Goal: Task Accomplishment & Management: Use online tool/utility

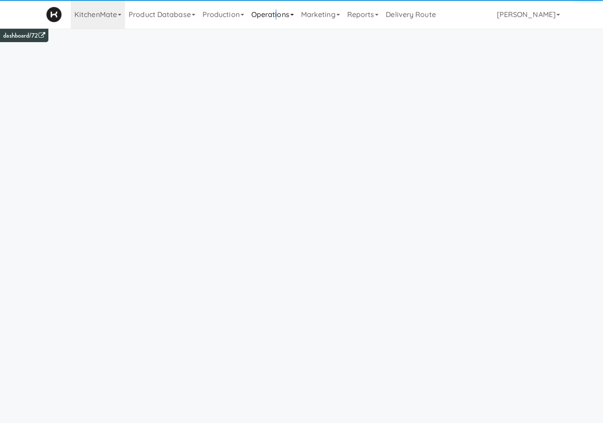
click at [280, 12] on link "Operations" at bounding box center [273, 14] width 50 height 29
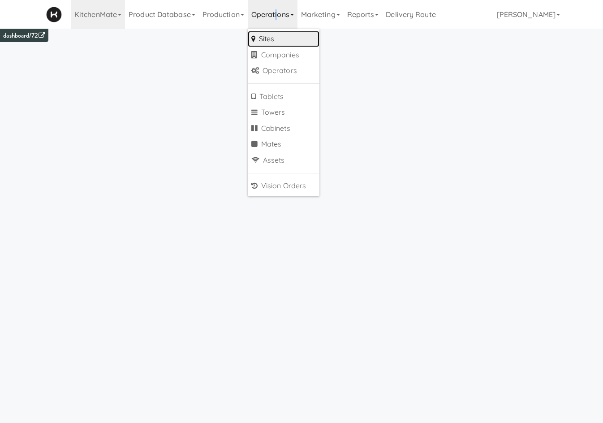
click at [269, 39] on link "Sites" at bounding box center [284, 39] width 72 height 16
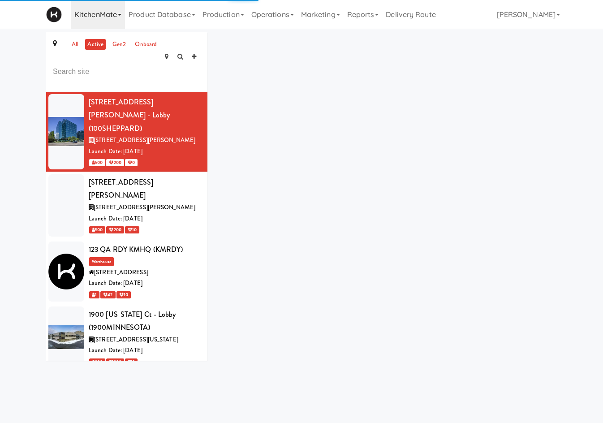
drag, startPoint x: 90, startPoint y: 11, endPoint x: 90, endPoint y: 16, distance: 4.9
click at [90, 12] on link "KitchenMate" at bounding box center [98, 14] width 54 height 29
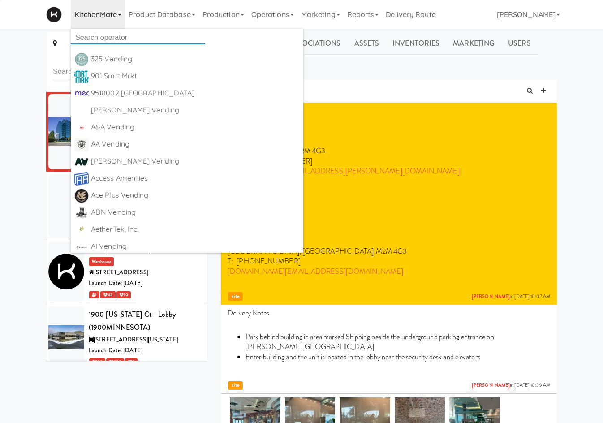
click at [99, 38] on input "text" at bounding box center [138, 37] width 134 height 13
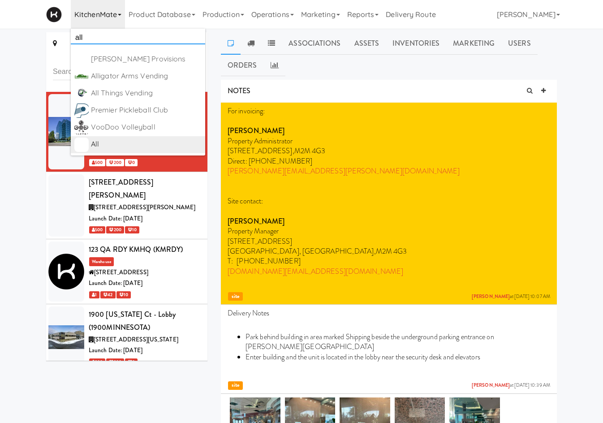
type input "all"
click at [125, 147] on div "All" at bounding box center [146, 144] width 111 height 13
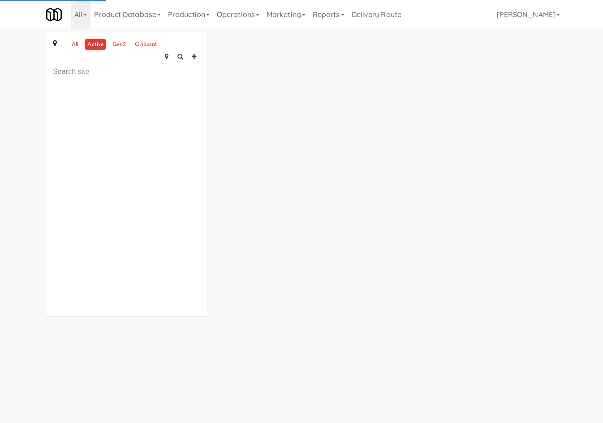
click at [106, 65] on input "text" at bounding box center [127, 72] width 148 height 17
type input "Cabinet 4: Pantry - Snack"
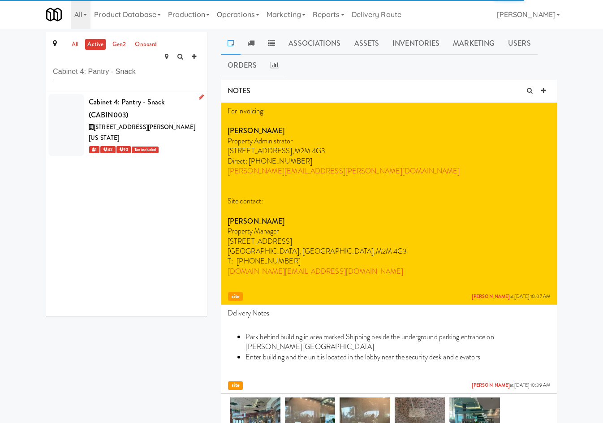
drag, startPoint x: 195, startPoint y: 83, endPoint x: 180, endPoint y: 98, distance: 20.6
click at [199, 94] on icon at bounding box center [201, 97] width 5 height 6
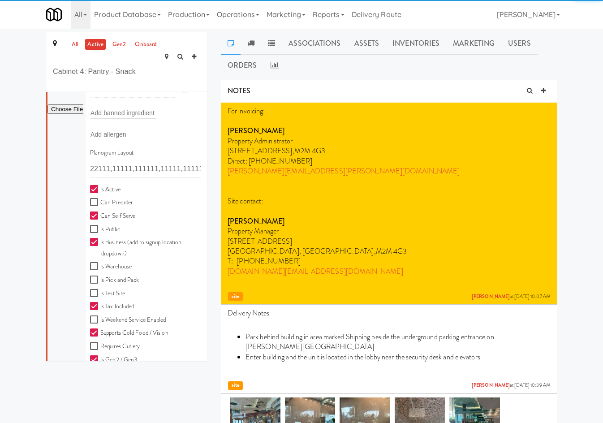
scroll to position [209, 0]
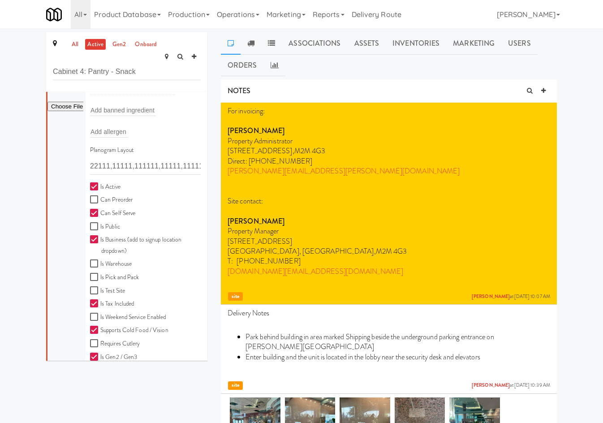
click at [98, 183] on input "Is Active" at bounding box center [95, 186] width 10 height 7
checkbox input "false"
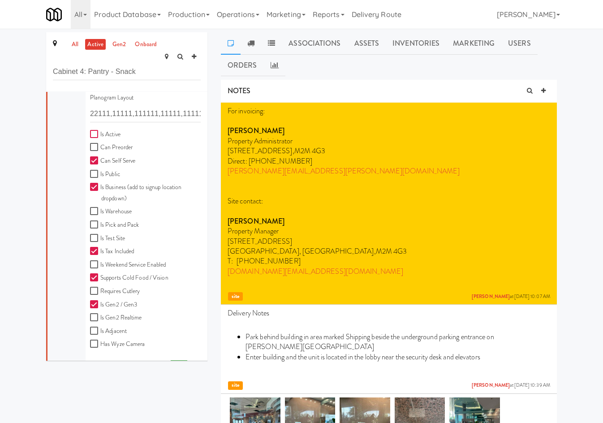
scroll to position [281, 0]
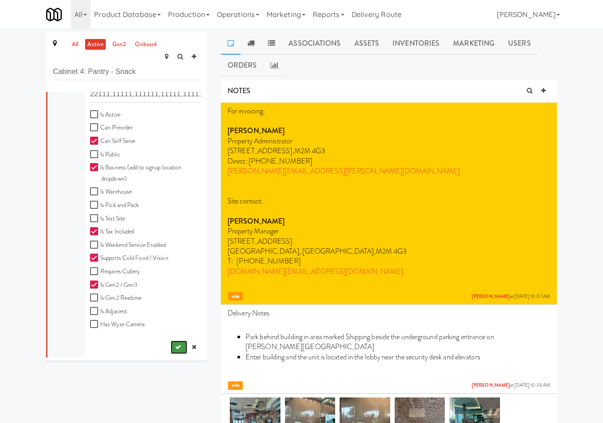
click at [175, 344] on icon "submit" at bounding box center [178, 347] width 6 height 6
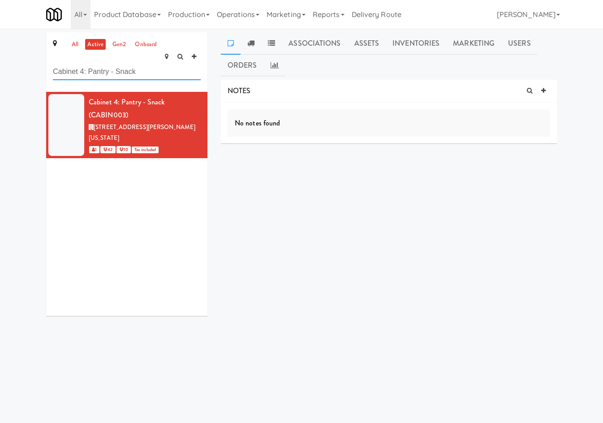
click at [61, 64] on input "Cabinet 4: Pantry - Snack" at bounding box center [127, 72] width 148 height 17
paste input "ccer Fridge Bathroom!"
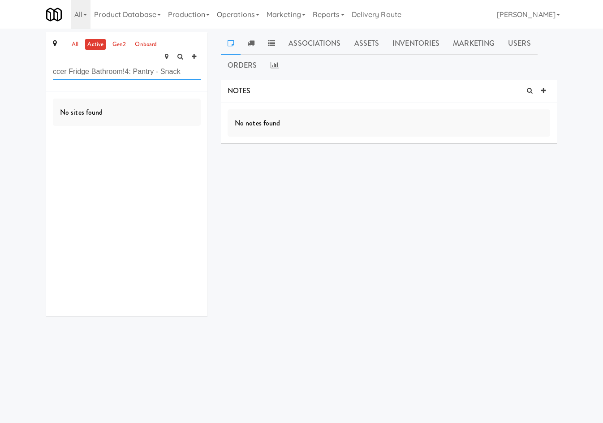
paste input "text"
click at [66, 39] on div "all active gen2 onboard ccer Fridge Bathroom!" at bounding box center [126, 62] width 161 height 60
click at [69, 44] on ul "all active gen2 onboard" at bounding box center [114, 44] width 94 height 11
click at [112, 64] on input "ccer Fridge Bathroom!" at bounding box center [127, 72] width 148 height 17
type input "Fridge Bathroom!"
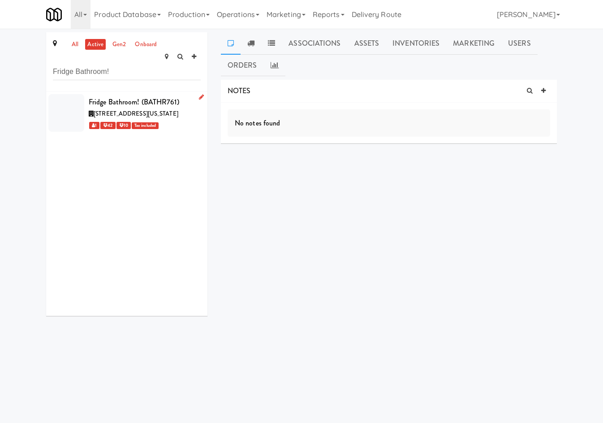
click at [120, 95] on div "Fridge Bathroom! (BATHR761)" at bounding box center [145, 101] width 112 height 13
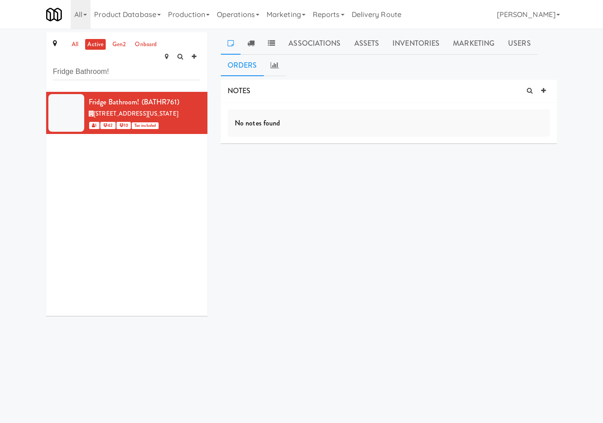
click at [247, 68] on link "Orders" at bounding box center [242, 65] width 43 height 22
click at [275, 66] on icon at bounding box center [275, 64] width 8 height 7
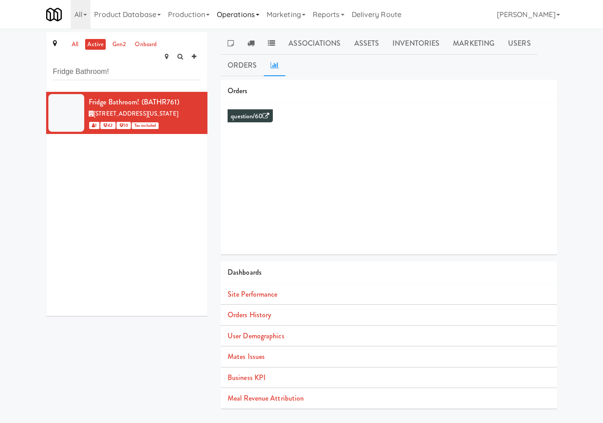
click at [229, 9] on link "Operations" at bounding box center [238, 14] width 50 height 29
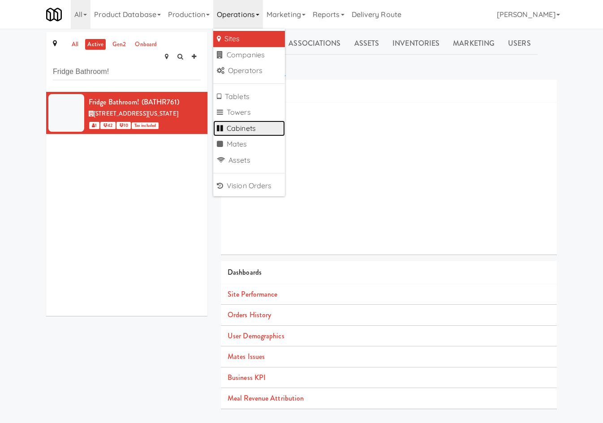
click at [252, 133] on link "Cabinets" at bounding box center [249, 129] width 72 height 16
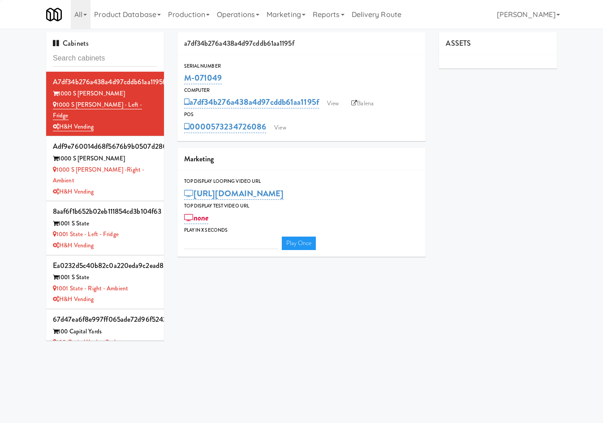
type input "3"
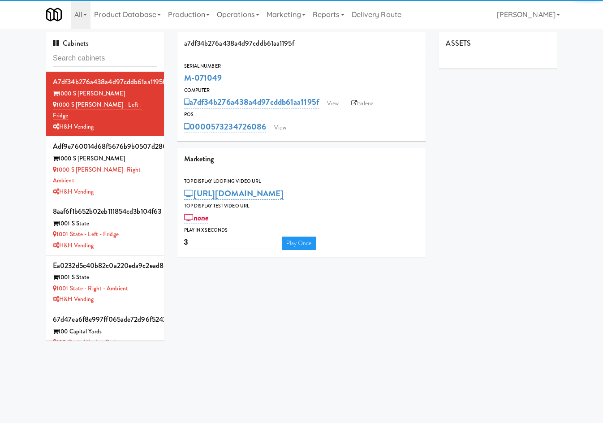
click at [125, 57] on input "text" at bounding box center [105, 58] width 104 height 17
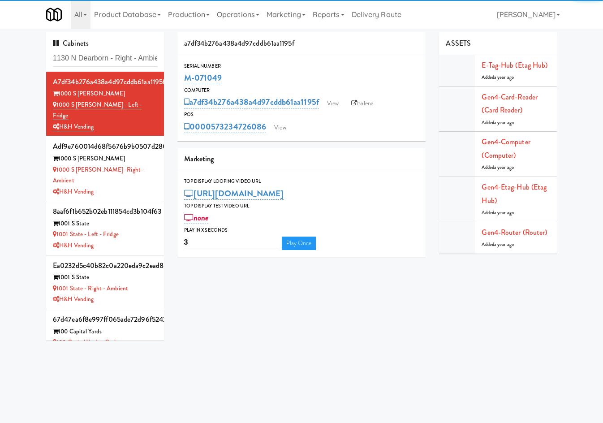
scroll to position [0, 7]
type input "1130 N Dearborn - Right - Ambient"
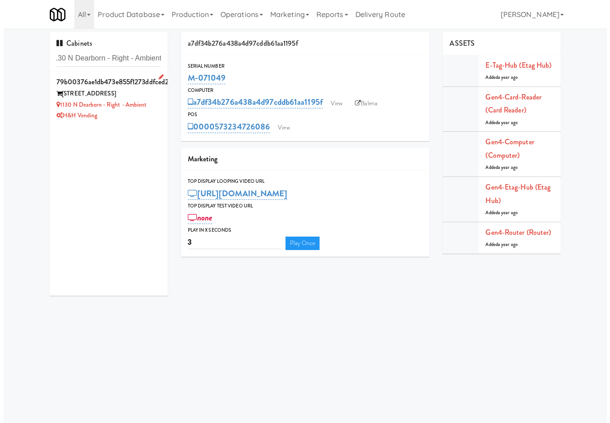
scroll to position [0, 0]
click at [97, 86] on div "79b00376ae1db473e855f1273ddfced2" at bounding box center [105, 81] width 104 height 13
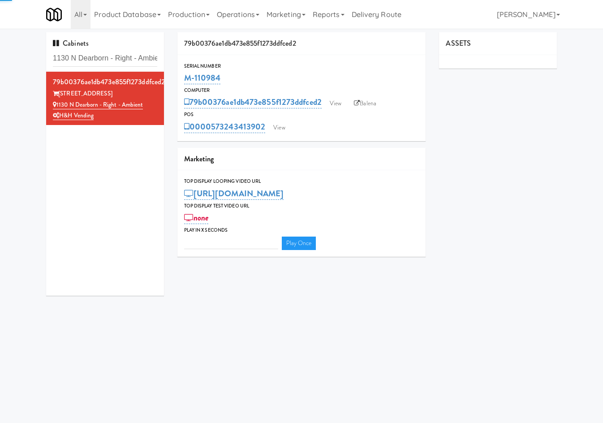
type input "3"
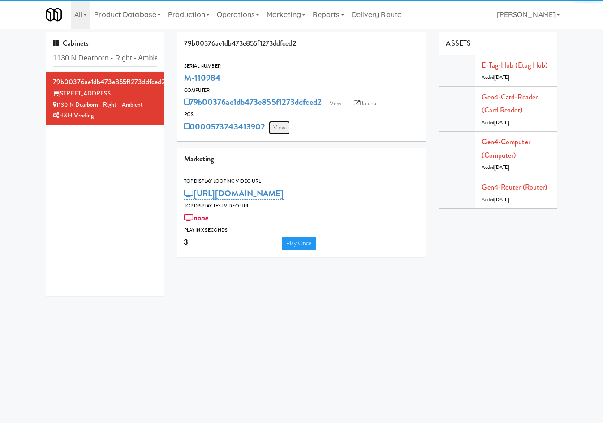
click at [283, 130] on link "View" at bounding box center [279, 127] width 21 height 13
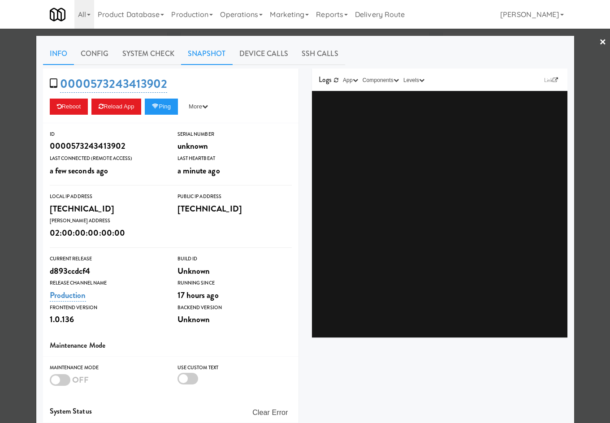
click at [212, 52] on link "Snapshot" at bounding box center [207, 54] width 52 height 22
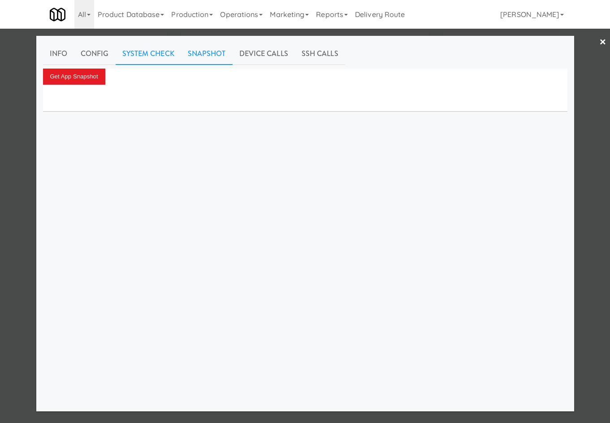
click at [168, 61] on link "System Check" at bounding box center [148, 54] width 65 height 22
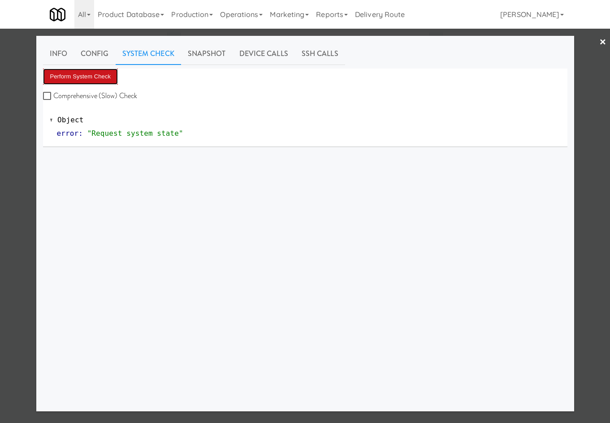
click at [87, 74] on button "Perform System Check" at bounding box center [80, 77] width 75 height 16
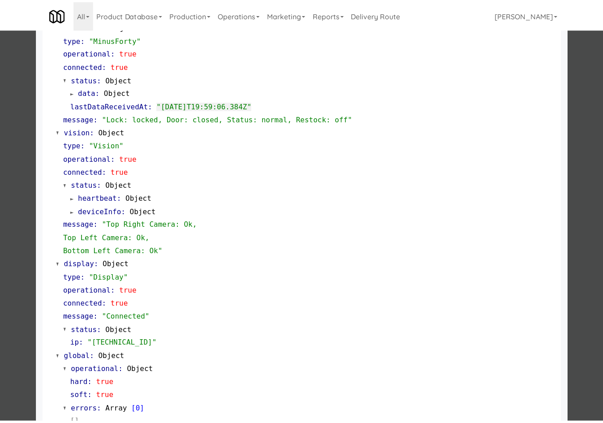
scroll to position [273, 0]
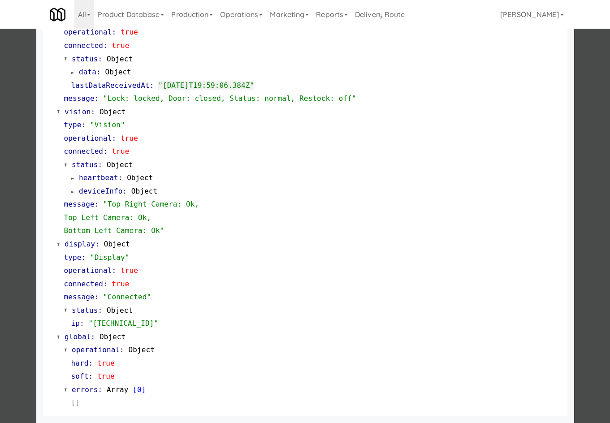
click at [20, 93] on div at bounding box center [305, 211] width 610 height 423
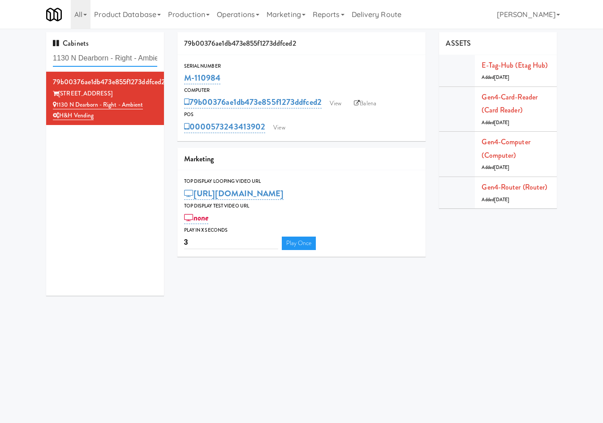
click at [115, 50] on input "1130 N Dearborn - Right - Ambient" at bounding box center [105, 58] width 104 height 17
paste input "333 S Wabash"
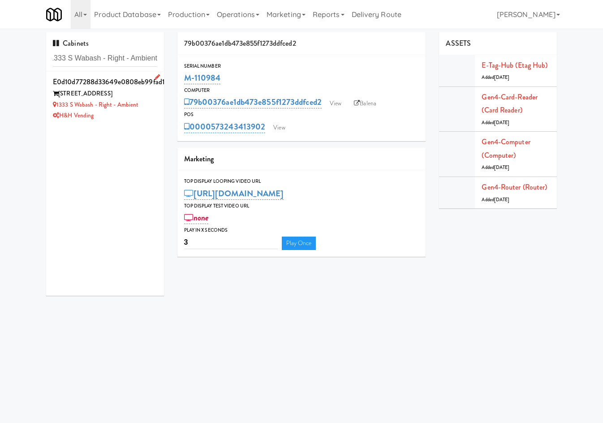
click at [131, 117] on div "H&H Vending" at bounding box center [105, 115] width 104 height 11
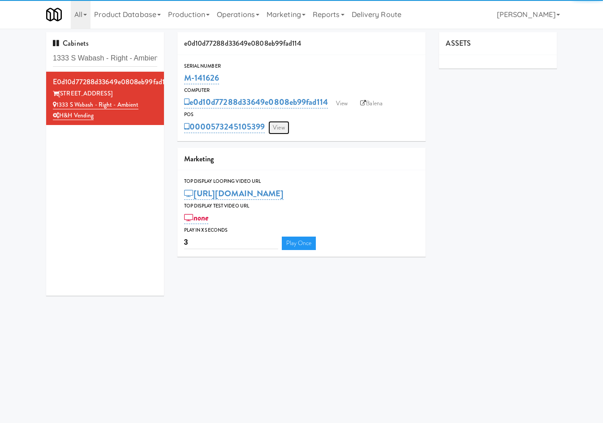
click at [285, 124] on link "View" at bounding box center [278, 127] width 21 height 13
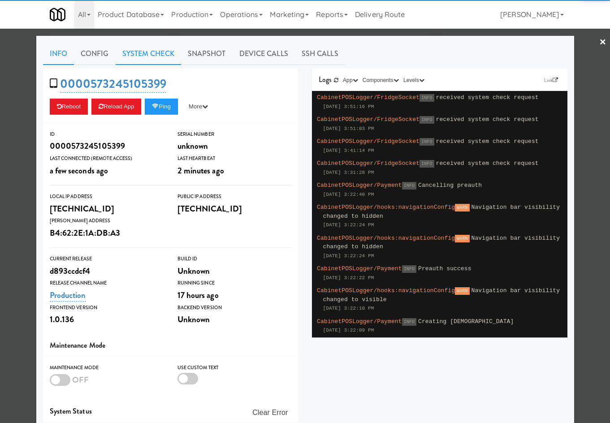
click at [138, 45] on link "System Check" at bounding box center [148, 54] width 65 height 22
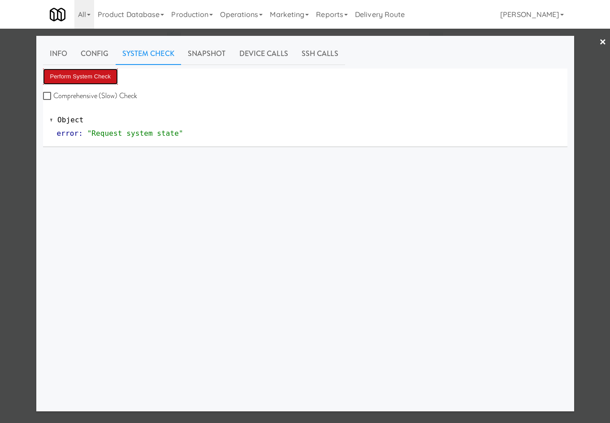
click at [91, 76] on button "Perform System Check" at bounding box center [80, 77] width 75 height 16
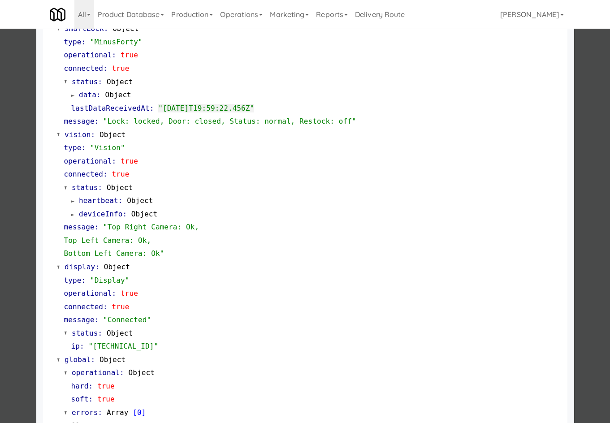
scroll to position [273, 0]
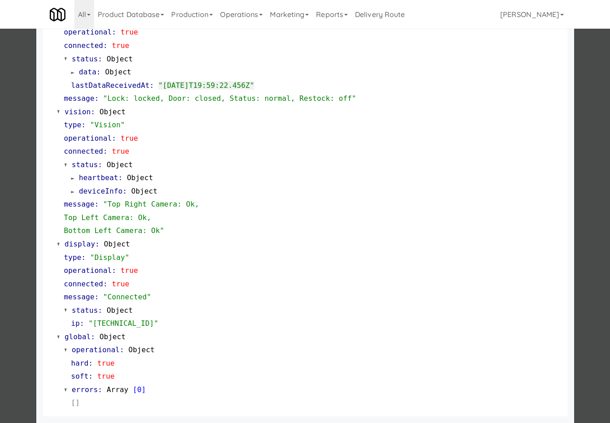
click at [14, 58] on div at bounding box center [305, 211] width 610 height 423
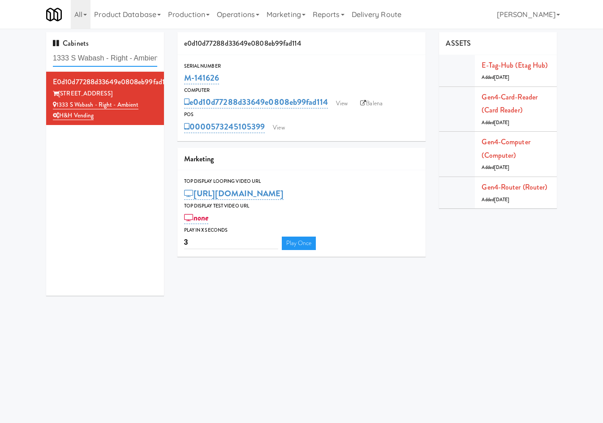
click at [100, 60] on input "1333 S Wabash - Right - Ambient" at bounding box center [105, 58] width 104 height 17
paste input "Optima"
type input "Optima - Right - Ambient"
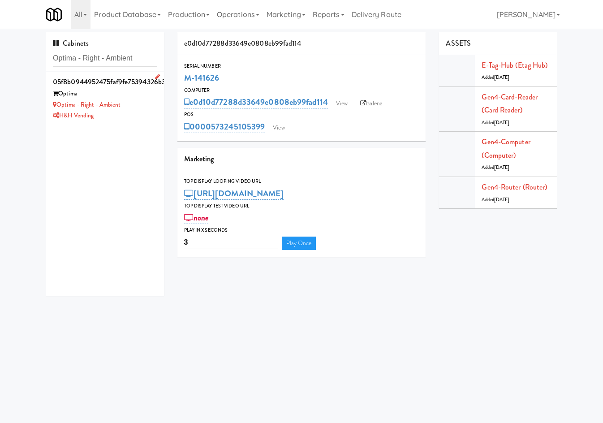
drag, startPoint x: 129, startPoint y: 110, endPoint x: 166, endPoint y: 122, distance: 39.1
click at [129, 110] on div "H&H Vending" at bounding box center [105, 115] width 104 height 11
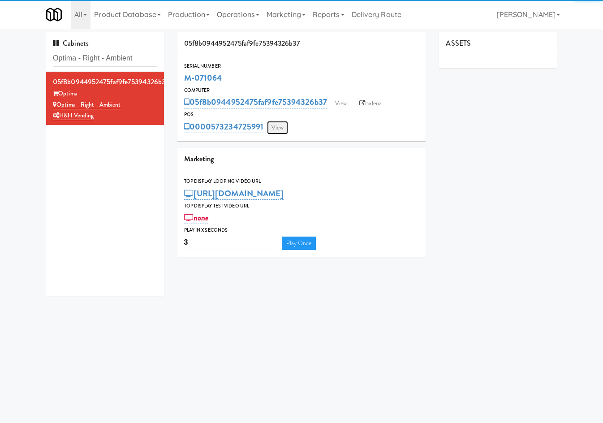
click at [276, 130] on link "View" at bounding box center [277, 127] width 21 height 13
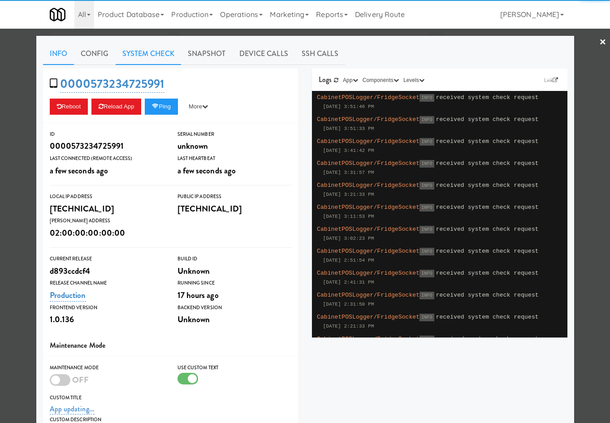
click at [141, 51] on link "System Check" at bounding box center [148, 54] width 65 height 22
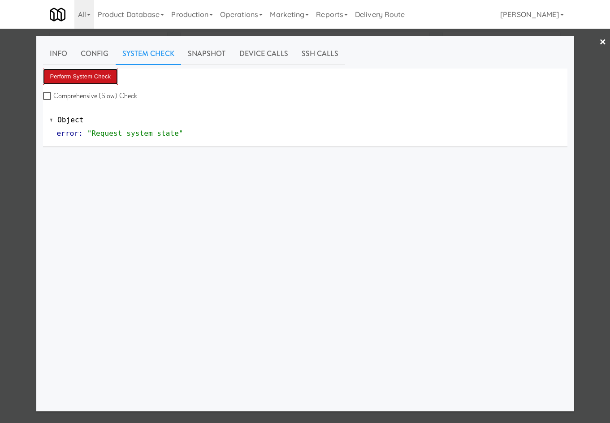
click at [97, 81] on button "Perform System Check" at bounding box center [80, 77] width 75 height 16
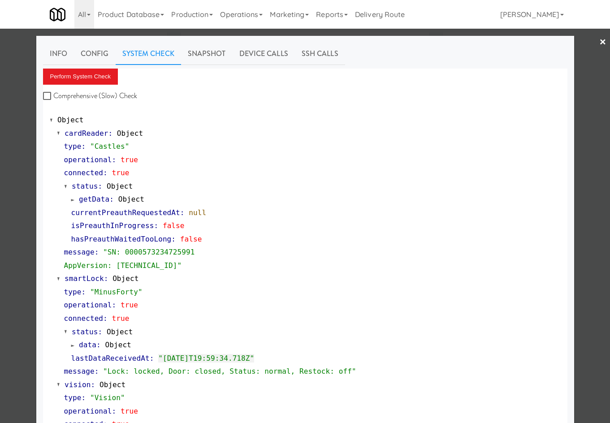
click at [15, 124] on div at bounding box center [305, 211] width 610 height 423
